Goal: Transaction & Acquisition: Purchase product/service

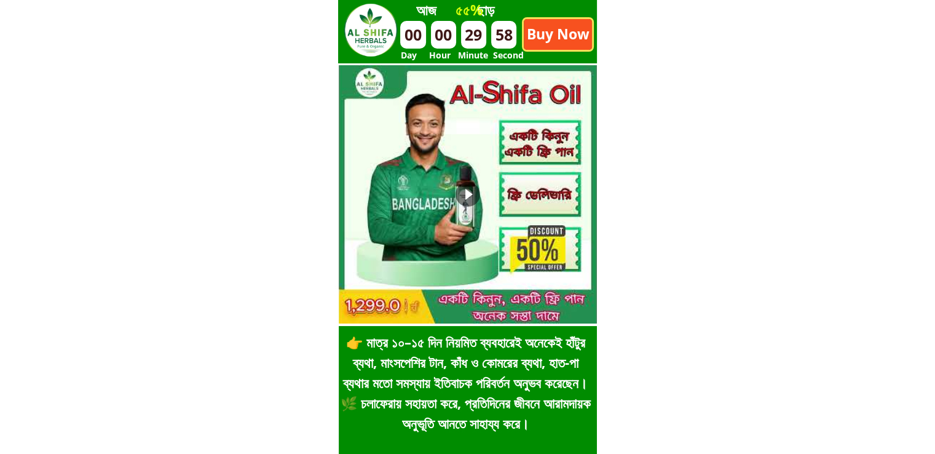
click at [553, 30] on p "Buy Now" at bounding box center [558, 34] width 68 height 31
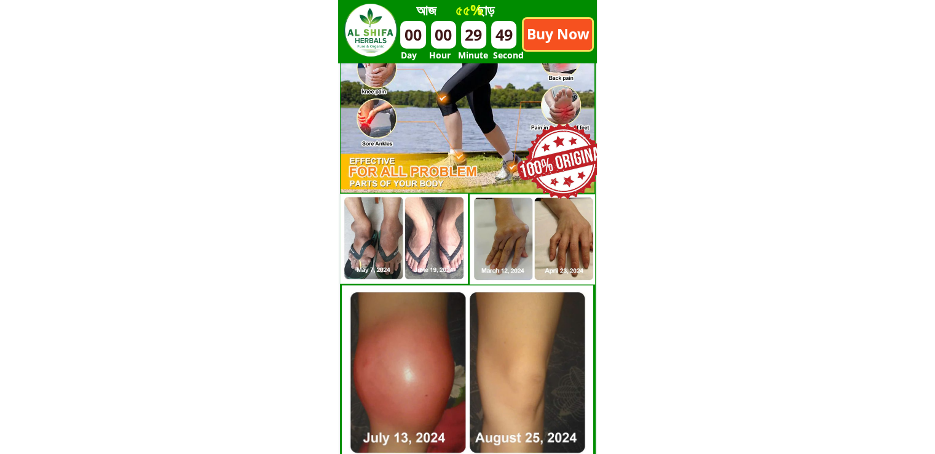
scroll to position [3426, 0]
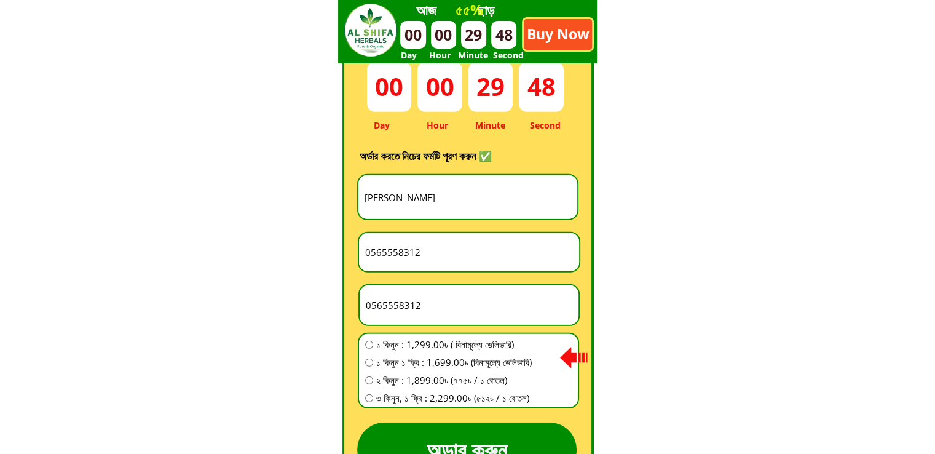
click at [457, 190] on input "[PERSON_NAME]" at bounding box center [468, 197] width 213 height 44
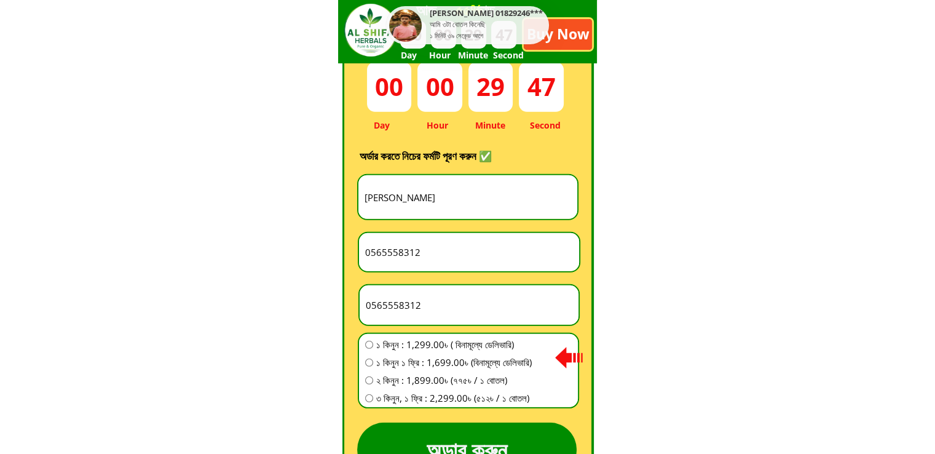
paste input "[PERSON_NAME] [PERSON_NAME] [PERSON_NAME]"
type input "[PERSON_NAME] [PERSON_NAME] [PERSON_NAME]"
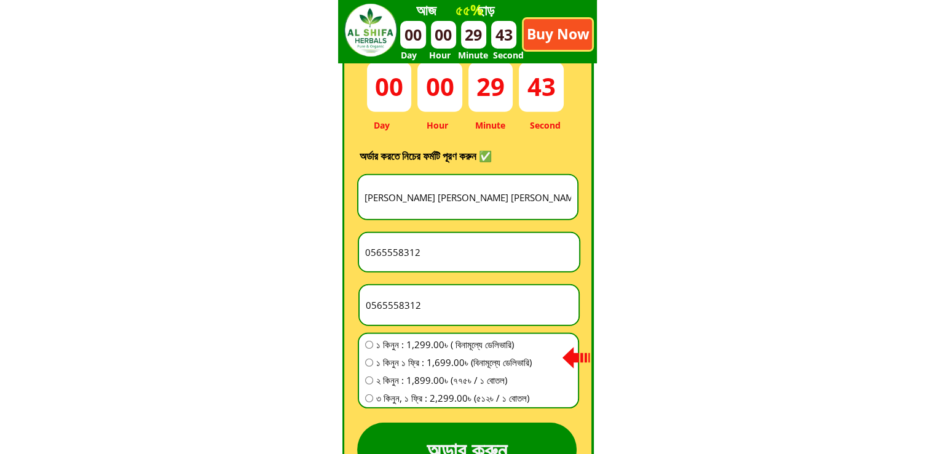
click at [402, 256] on input "0565558312" at bounding box center [469, 252] width 214 height 38
click at [401, 256] on input "0565558312" at bounding box center [469, 252] width 214 height 38
click at [399, 256] on input "0565558312" at bounding box center [469, 252] width 214 height 38
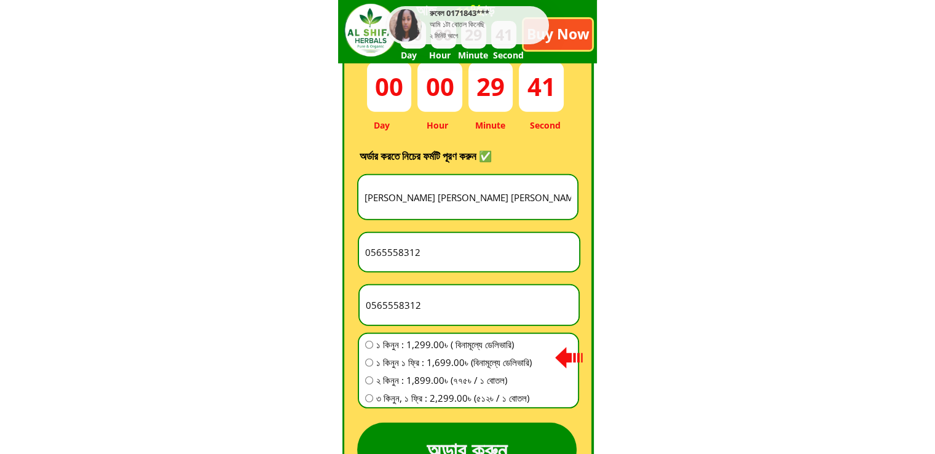
click at [411, 299] on input "0565558312" at bounding box center [469, 304] width 213 height 39
paste input "1829455844"
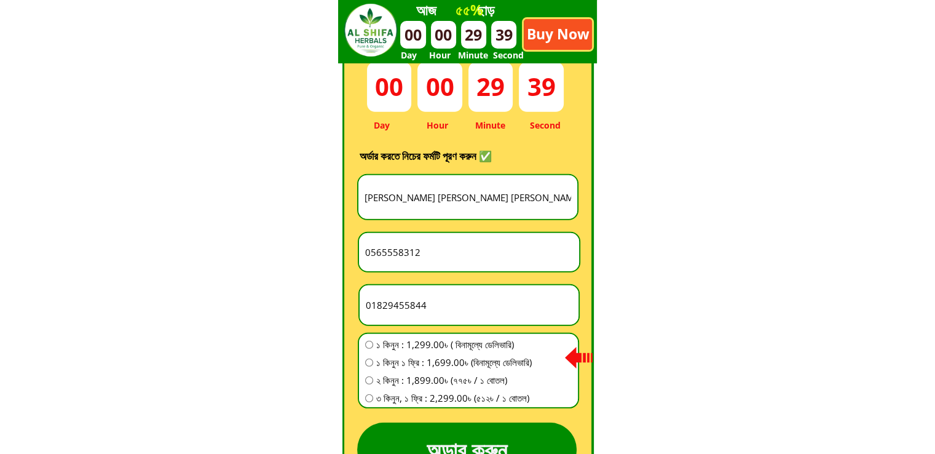
type input "01829455844"
click at [402, 341] on span "১ কিনুন : 1,299.00৳ ( বিনামূল্যে ডেলিভারি)" at bounding box center [454, 344] width 156 height 15
radio input "true"
click at [464, 252] on input "0565558312" at bounding box center [469, 252] width 214 height 38
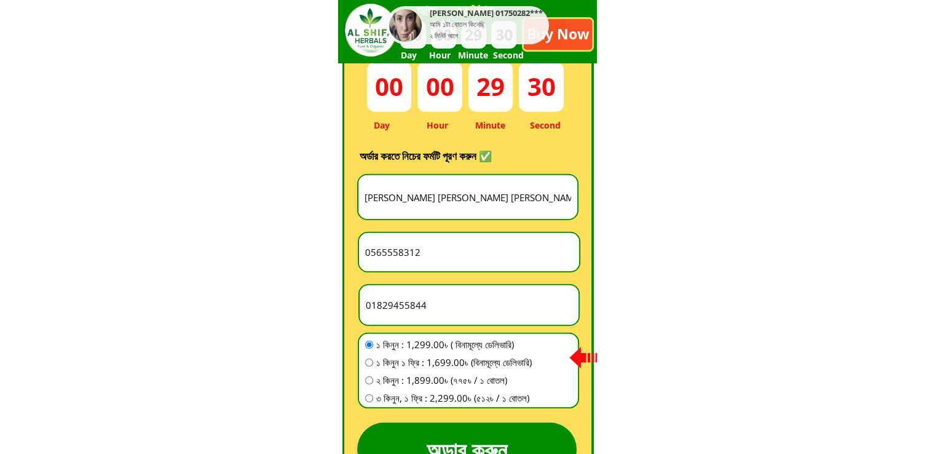
click at [464, 252] on input "0565558312" at bounding box center [469, 252] width 214 height 38
paste input "Goalpara"
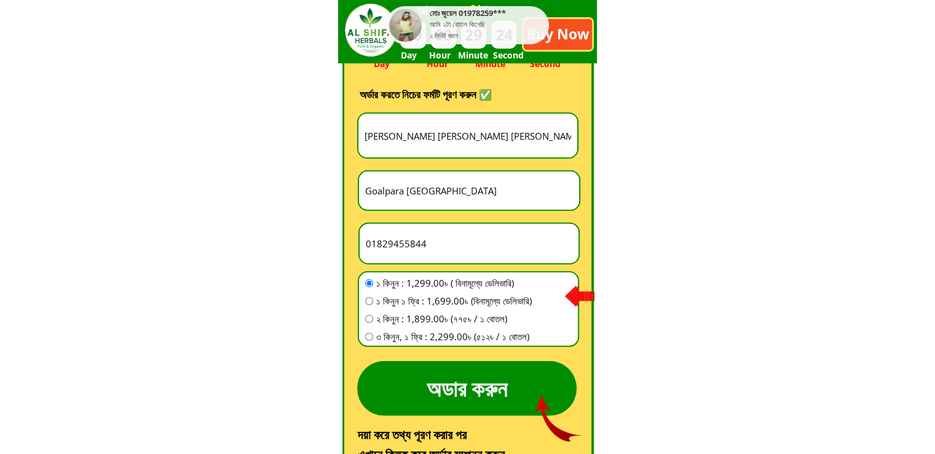
type input "Goalpara [GEOGRAPHIC_DATA]"
click at [459, 377] on p "অডার করুন" at bounding box center [467, 388] width 220 height 55
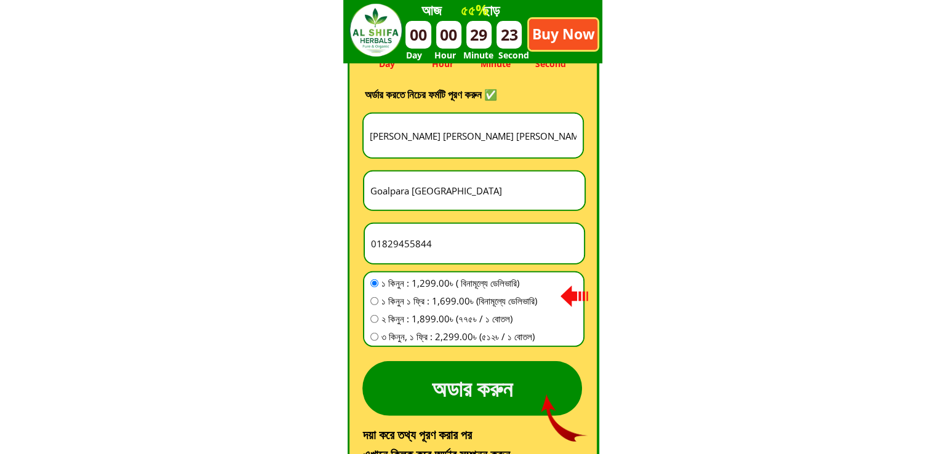
scroll to position [0, 0]
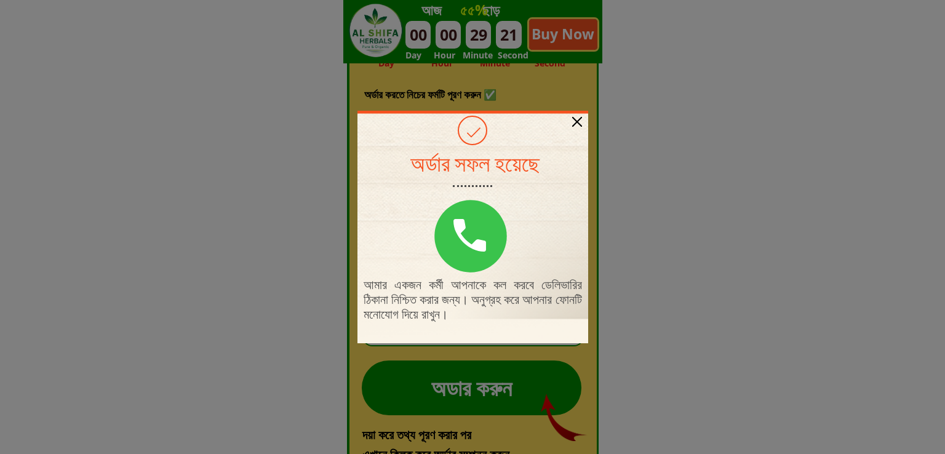
click at [575, 125] on div "আমার একজন কর্মী আপনাকে কল করবে ডেলিভারির ঠিকানা নিশ্চিত করার জন্য। অনুগ্রহ করে …" at bounding box center [472, 227] width 231 height 232
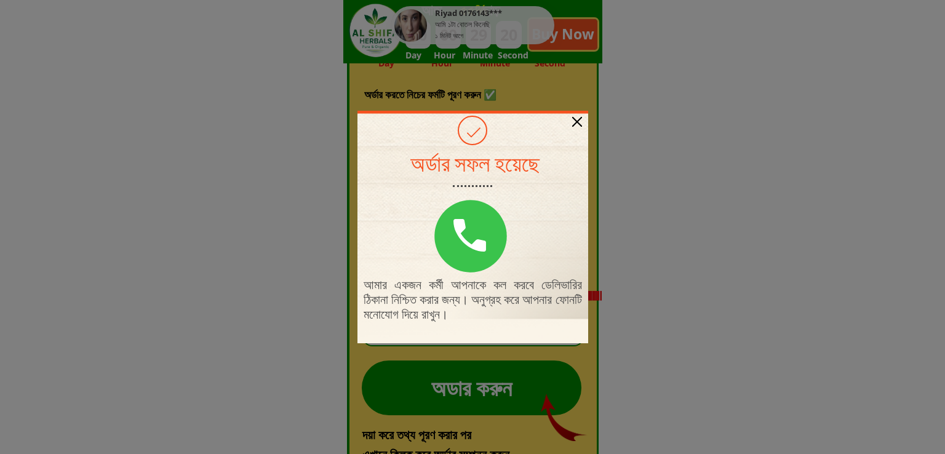
click at [575, 125] on div at bounding box center [577, 122] width 10 height 10
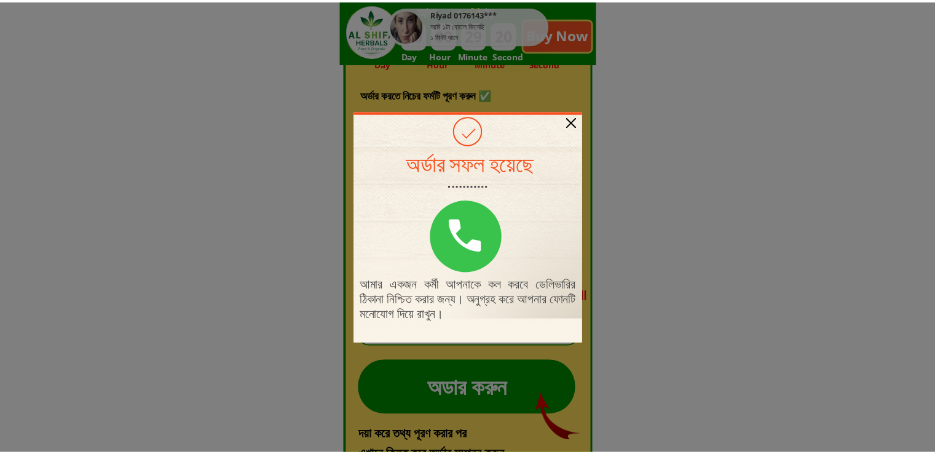
scroll to position [3488, 0]
